Goal: Navigation & Orientation: Find specific page/section

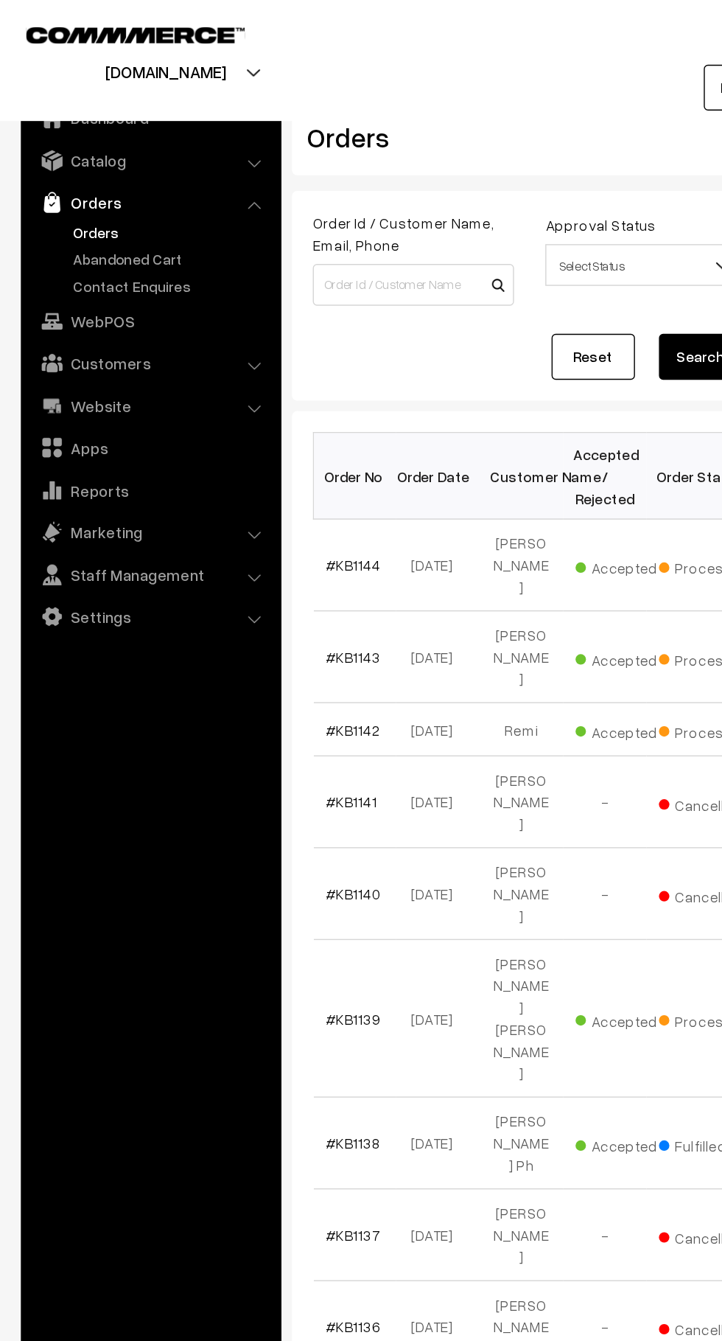
click at [116, 184] on link "Abandoned Cart" at bounding box center [121, 182] width 146 height 15
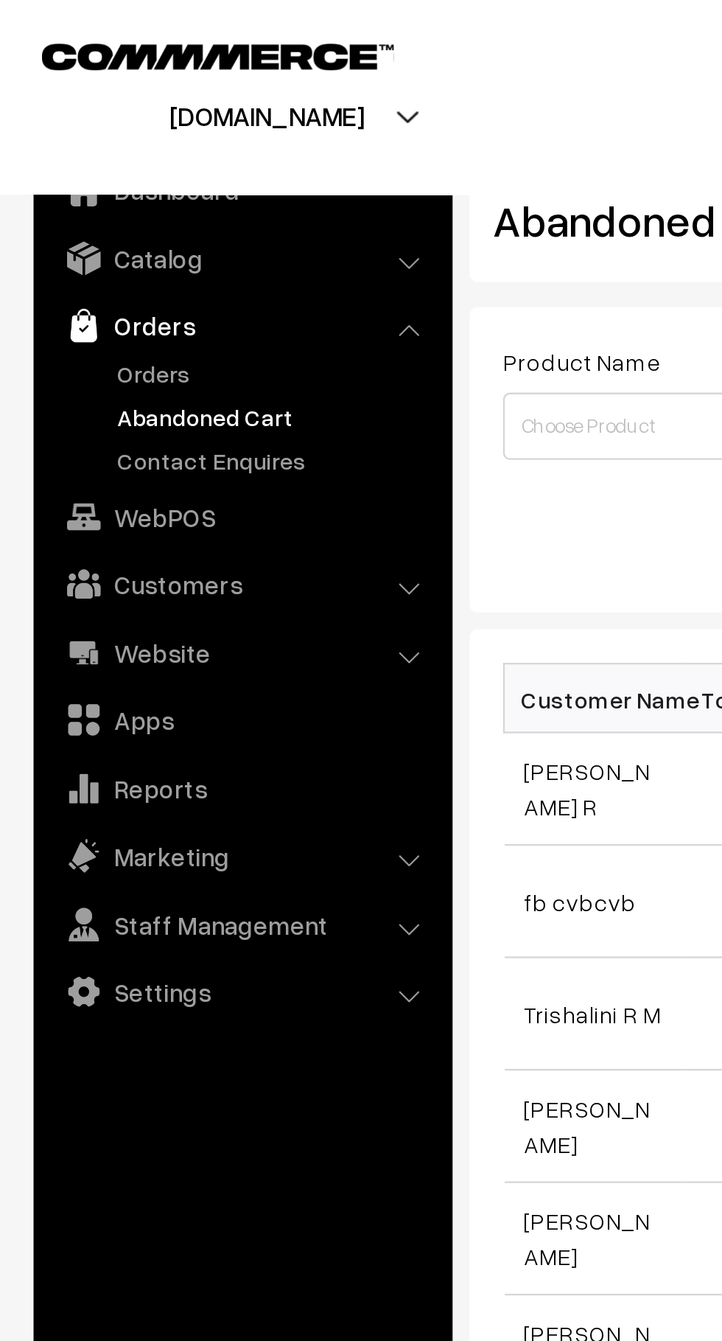
click at [153, 254] on link "Customers" at bounding box center [105, 256] width 175 height 27
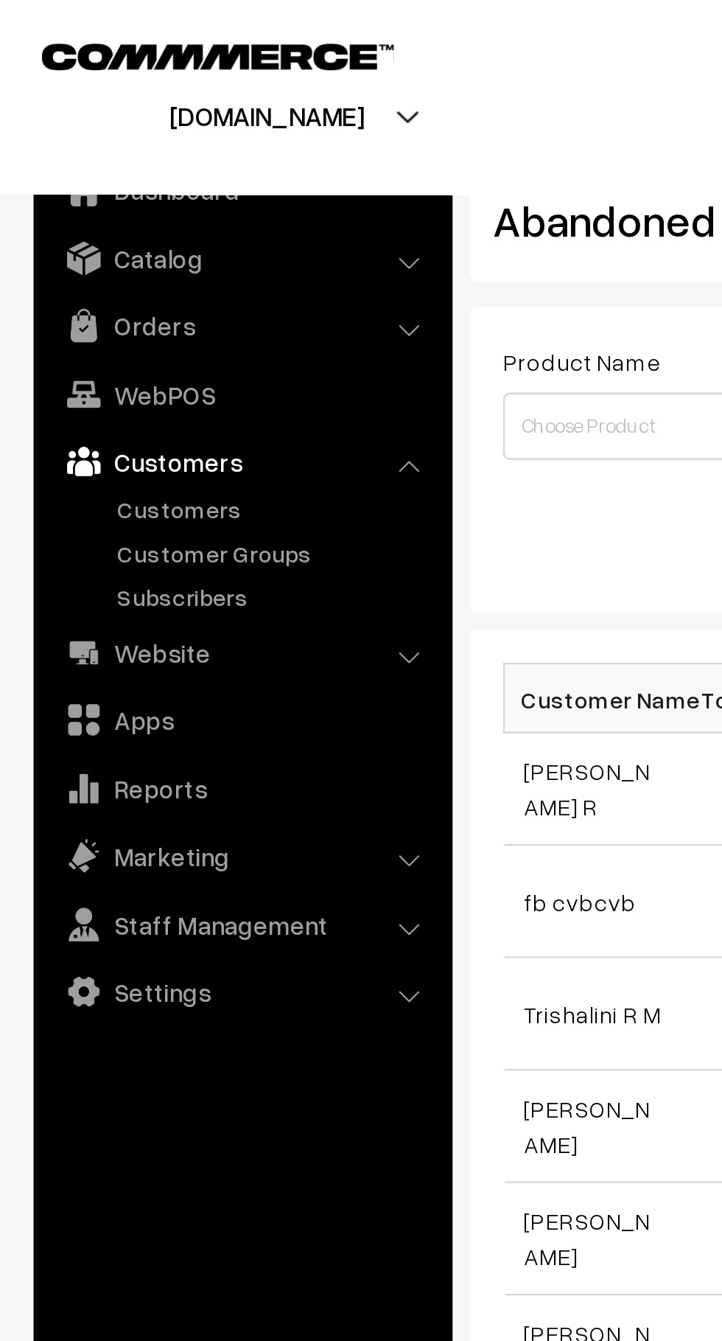
click at [94, 225] on link "Customers" at bounding box center [121, 223] width 146 height 15
